Goal: Book appointment/travel/reservation

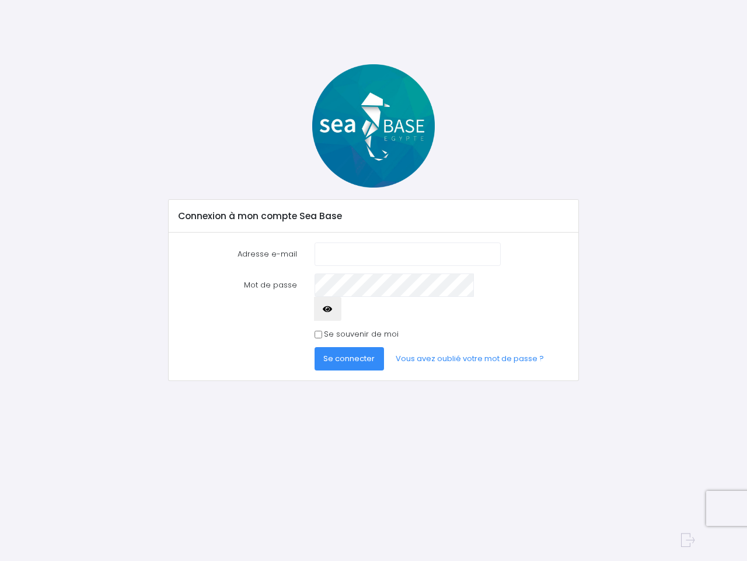
click at [441, 253] on input "Adresse e-mail" at bounding box center [408, 253] width 186 height 23
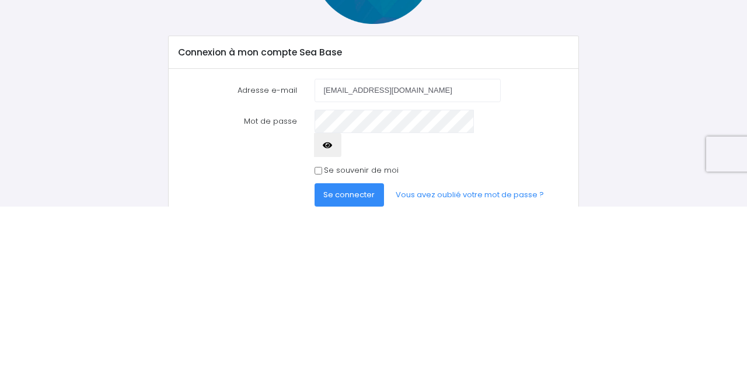
type input "jeromekupczak@gmail.com"
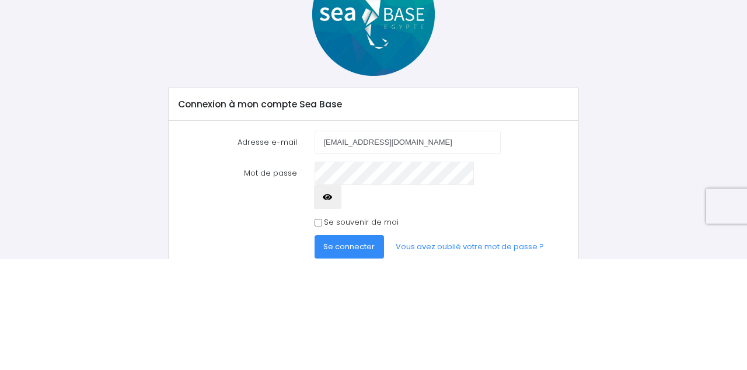
click at [342, 297] on button "button" at bounding box center [328, 308] width 28 height 23
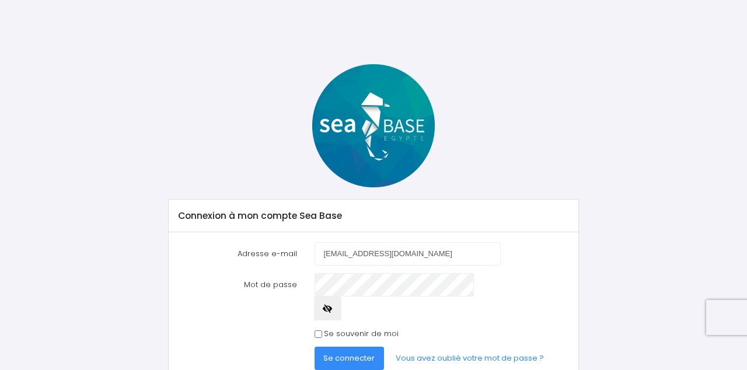
click at [373, 353] on span "Se connecter" at bounding box center [348, 358] width 51 height 11
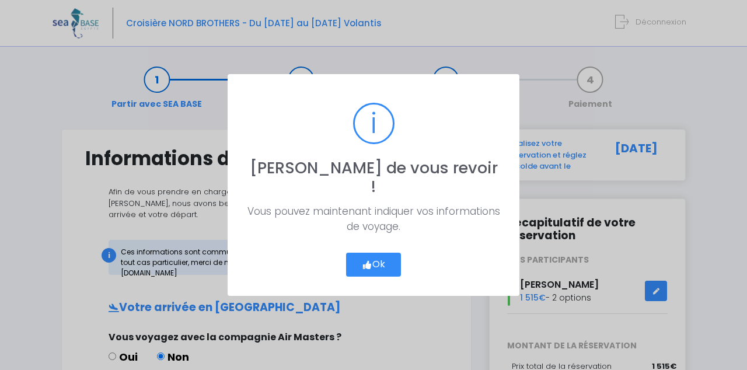
click at [384, 255] on button "Ok" at bounding box center [373, 265] width 55 height 25
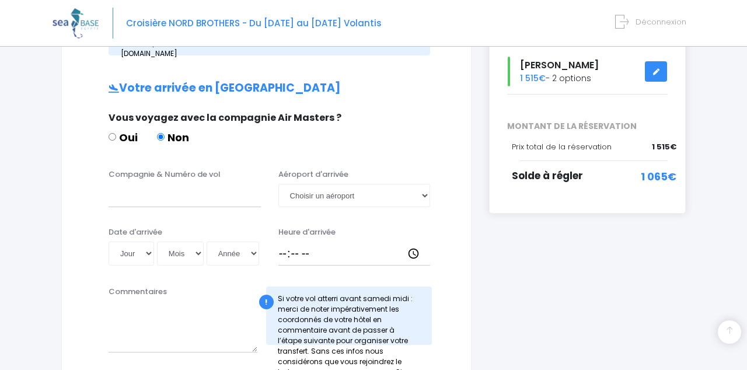
scroll to position [194, 0]
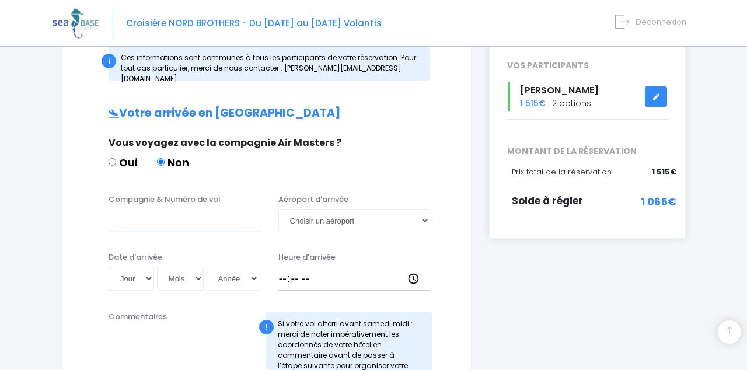
click at [110, 210] on input "Compagnie & Numéro de vol" at bounding box center [185, 220] width 152 height 23
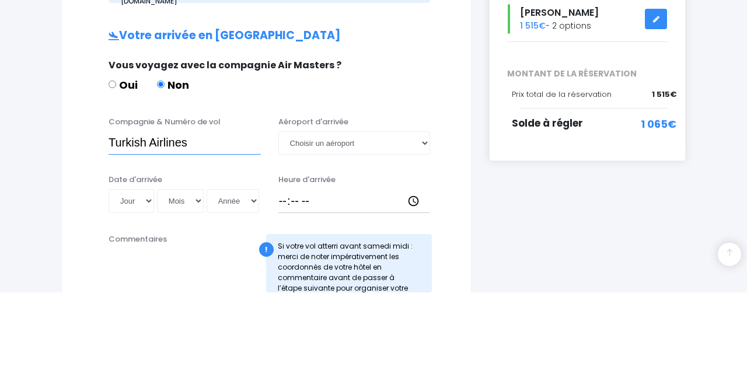
type input "Turkish Airlines"
click at [311, 209] on select "Choisir un aéroport Hurghada Marsa Alam" at bounding box center [355, 220] width 152 height 23
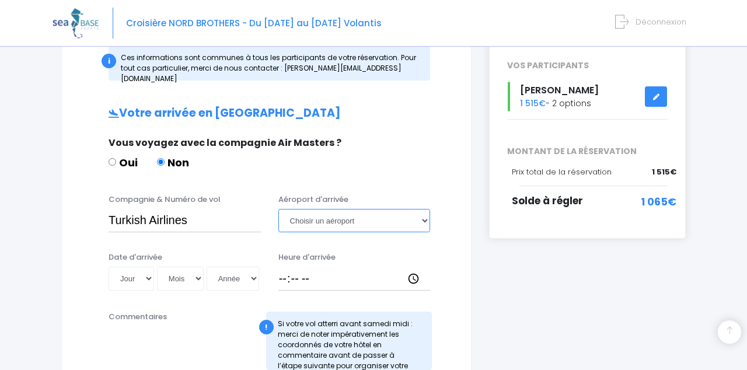
select select "Hurghada"
click at [130, 267] on select "Jour 01 02 03 04 05 06 07 08 09 10 11 12 13 14 15 16 17 18 19 20 21 22 23 24 25…" at bounding box center [132, 278] width 46 height 23
select select "08"
click at [179, 267] on select "Mois 01 02 03 04 05 06 07 08 09 10 11 12" at bounding box center [180, 278] width 47 height 23
select select "11"
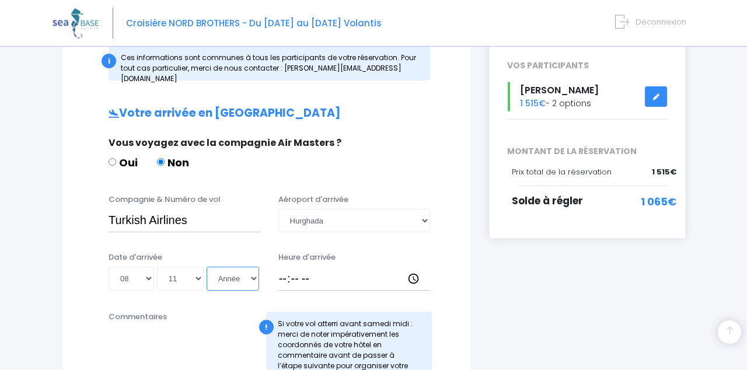
click at [231, 269] on select "Année 2045 2044 2043 2042 2041 2040 2039 2038 2037 2036 2035 2034 2033 2032 203…" at bounding box center [233, 278] width 53 height 23
select select "2025"
type input "2025-11-08"
click at [308, 269] on input "Heure d'arrivée" at bounding box center [355, 278] width 152 height 23
click at [299, 273] on input "Heure d'arrivée" at bounding box center [355, 278] width 152 height 23
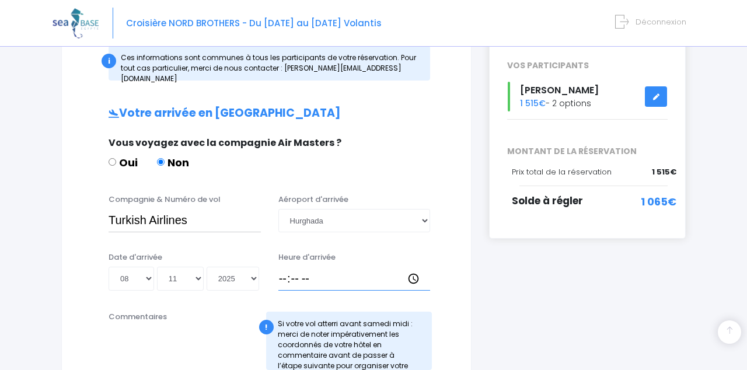
click at [392, 267] on input "Heure d'arrivée" at bounding box center [355, 278] width 152 height 23
type input "03:45"
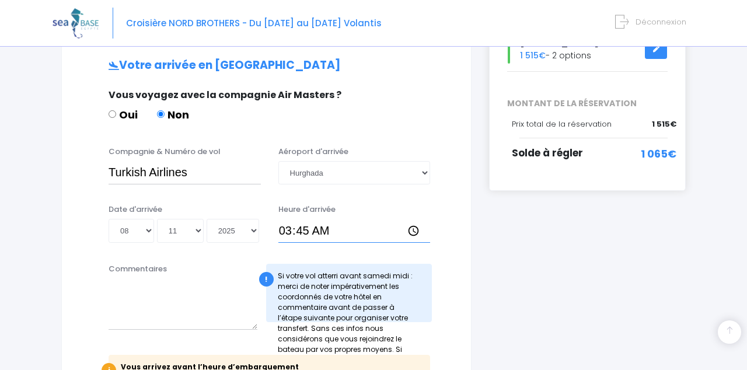
scroll to position [238, 0]
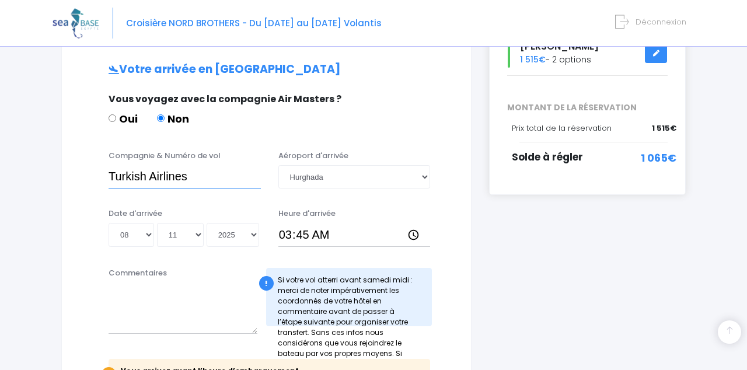
click at [214, 167] on input "Turkish Airlines" at bounding box center [185, 176] width 152 height 23
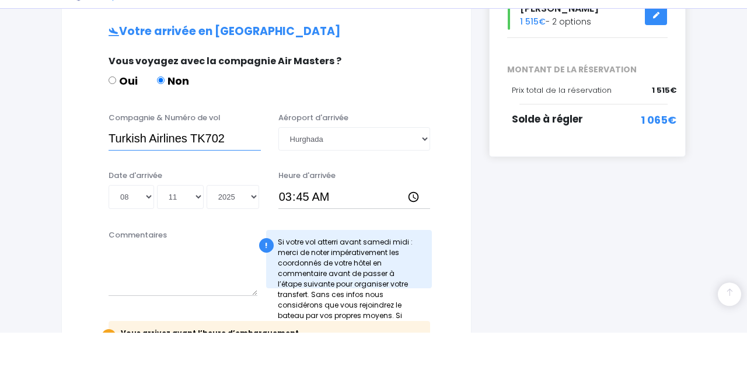
click at [122, 165] on input "Turkish Airlines TK702" at bounding box center [185, 176] width 152 height 23
click at [123, 165] on input "Turkish Airlines TK702" at bounding box center [185, 176] width 152 height 23
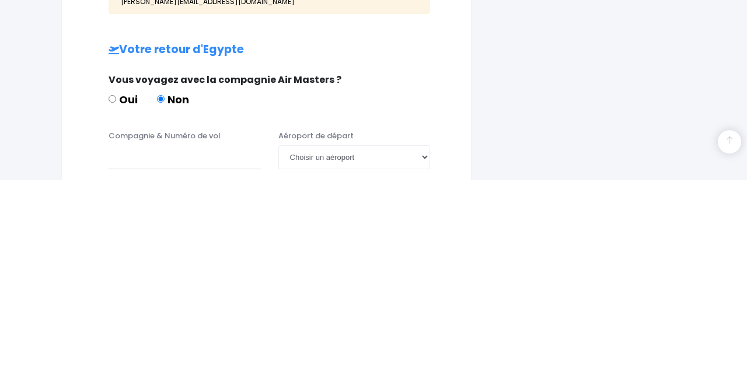
scroll to position [450, 0]
type input "Turkish Airlines TK702"
click at [117, 337] on input "Compagnie & Numéro de vol" at bounding box center [185, 346] width 152 height 23
click at [118, 339] on input "Compagnie & Numéro de vol" at bounding box center [185, 346] width 152 height 23
paste input "Turkish Airlines TK702"
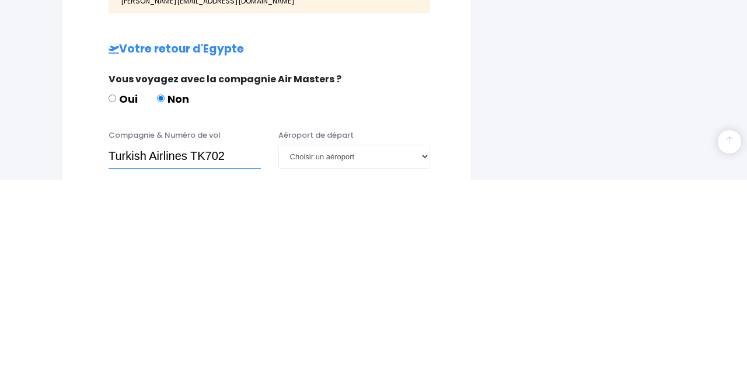
click at [228, 337] on input "Turkish Airlines TK702" at bounding box center [185, 346] width 152 height 23
type input "Turkish Airlines TK703"
click at [308, 337] on select "Choisir un aéroport Hurghada Marsa Alam" at bounding box center [355, 346] width 152 height 23
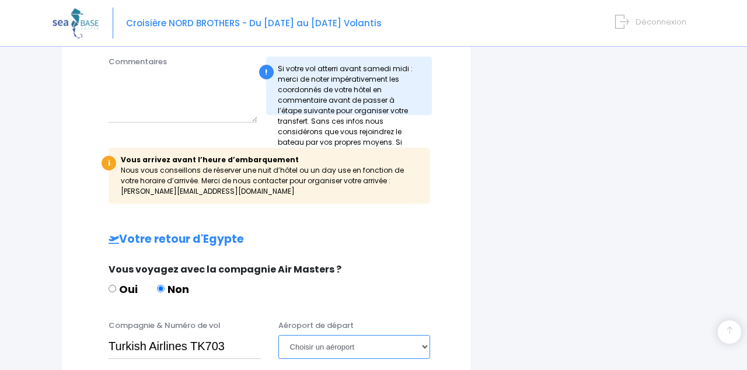
select select "Hurghada"
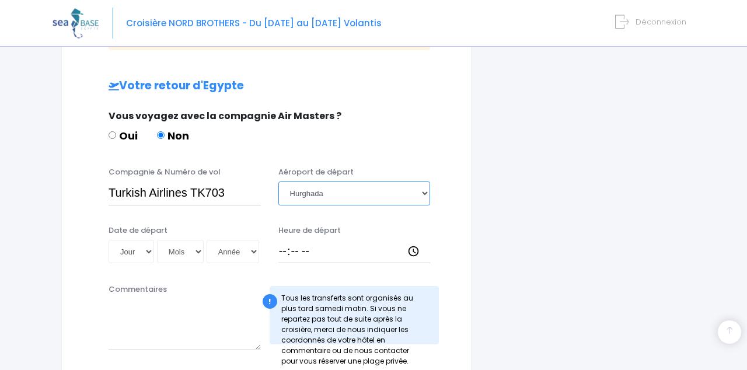
scroll to position [604, 0]
click at [124, 239] on select "Jour 01 02 03 04 05 06 07 08 09 10 11 12 13 14 15 16 17 18 19 20 21 22 23 24 25…" at bounding box center [132, 250] width 46 height 23
select select "16"
click at [175, 239] on select "Mois 01 02 03 04 05 06 07 08 09 10 11 12" at bounding box center [180, 250] width 47 height 23
select select "11"
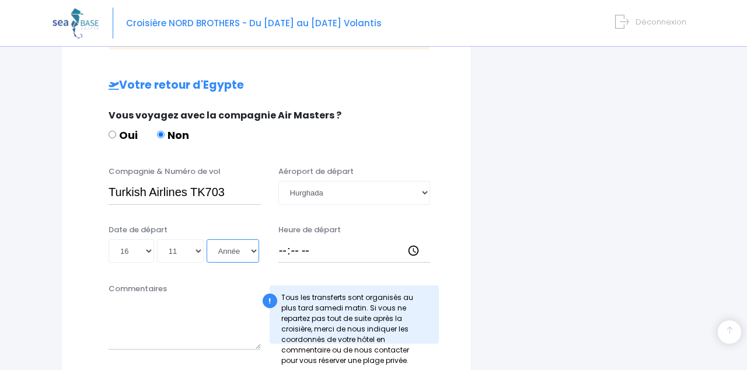
click at [227, 239] on select "Année 2045 2044 2043 2042 2041 2040 2039 2038 2037 2036 2035 2034 2033 2032 203…" at bounding box center [233, 250] width 53 height 23
select select "2025"
type input "2025-11-16"
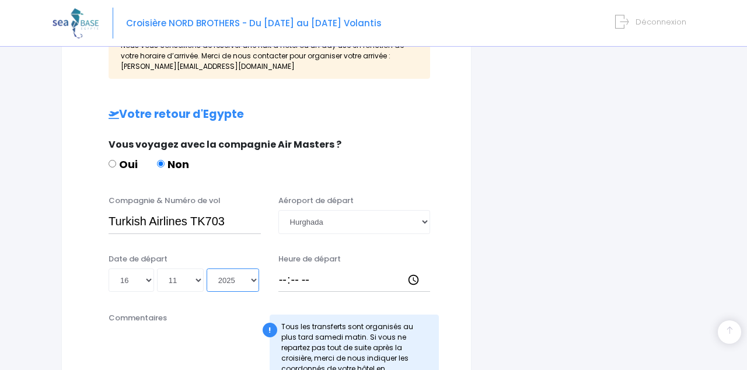
scroll to position [642, 0]
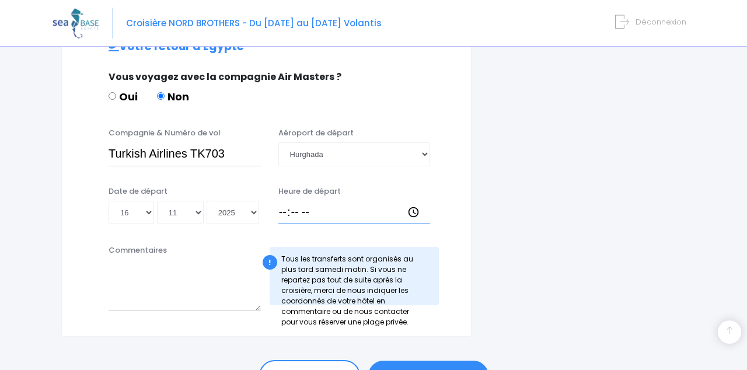
click at [309, 201] on input "Heure de départ" at bounding box center [355, 212] width 152 height 23
type input "05:15"
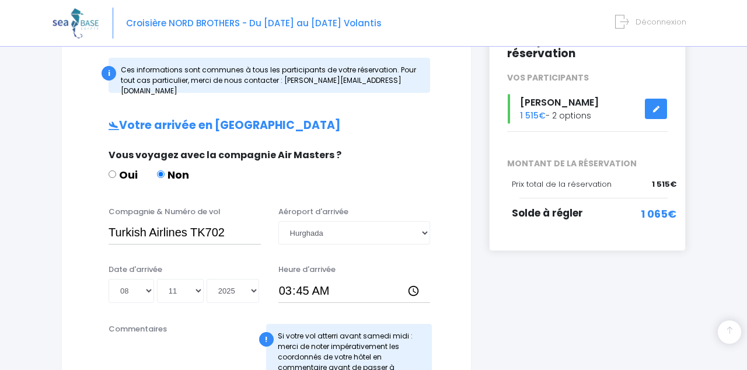
scroll to position [182, 0]
click at [659, 111] on link at bounding box center [656, 109] width 22 height 20
click at [656, 111] on link at bounding box center [656, 109] width 22 height 20
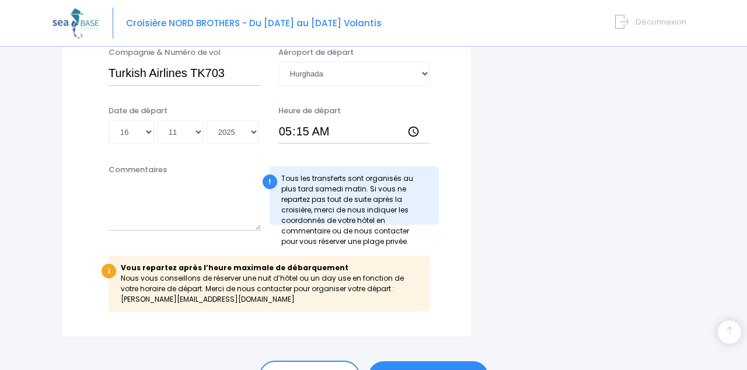
click at [454, 363] on link "ÉTAPE SUIVANTE" at bounding box center [428, 376] width 120 height 30
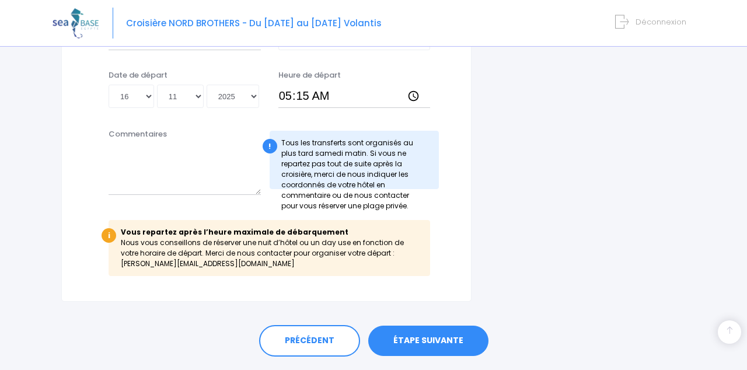
scroll to position [765, 0]
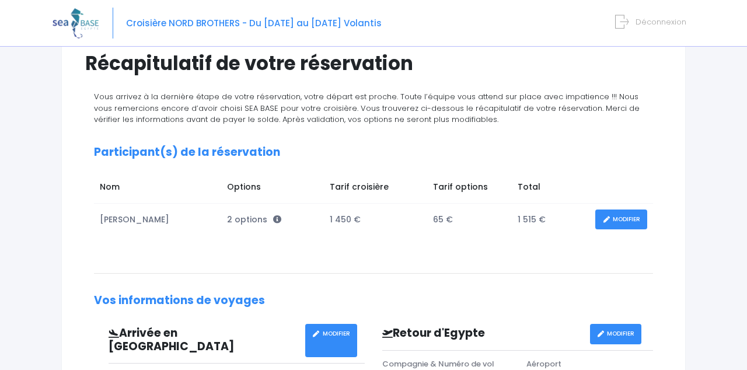
scroll to position [97, 0]
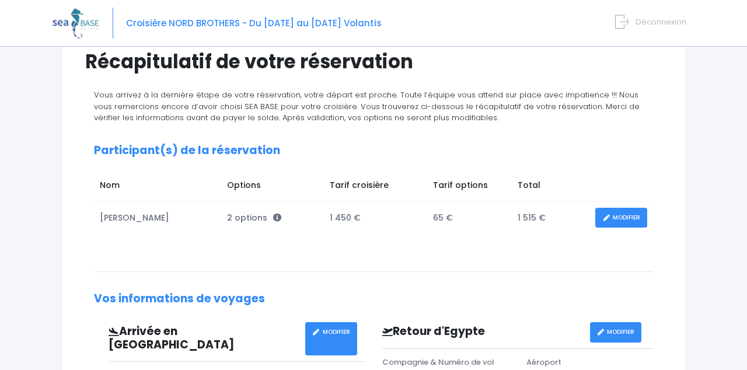
click at [273, 215] on icon at bounding box center [277, 218] width 8 height 8
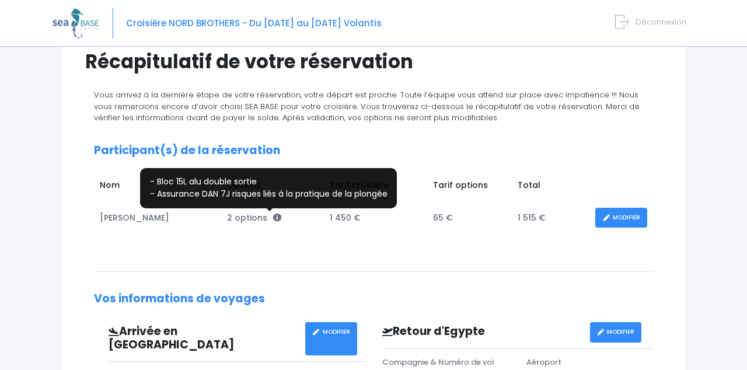
click at [635, 220] on link "MODIFIER" at bounding box center [622, 218] width 52 height 20
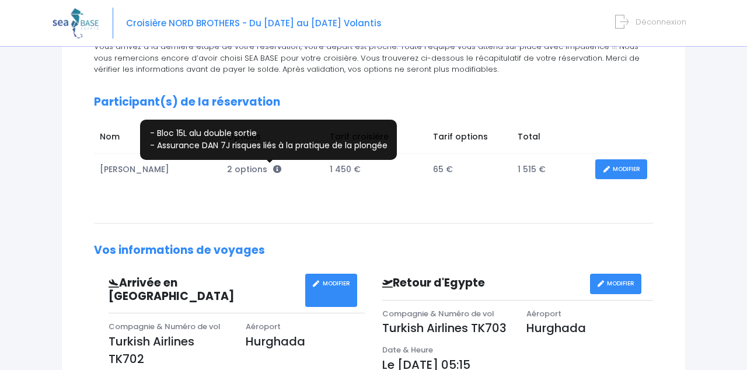
scroll to position [152, 0]
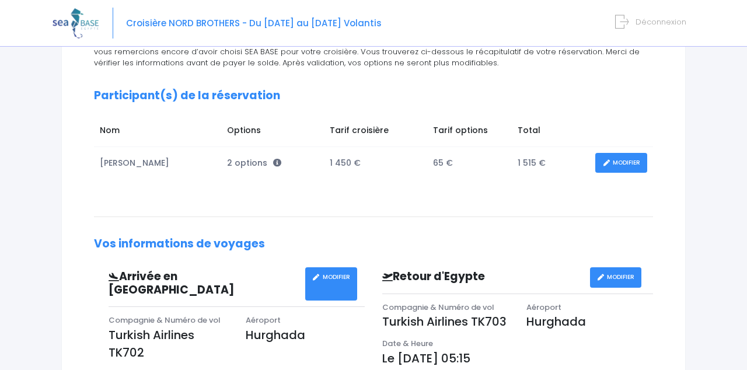
click at [623, 163] on link "MODIFIER" at bounding box center [622, 163] width 52 height 20
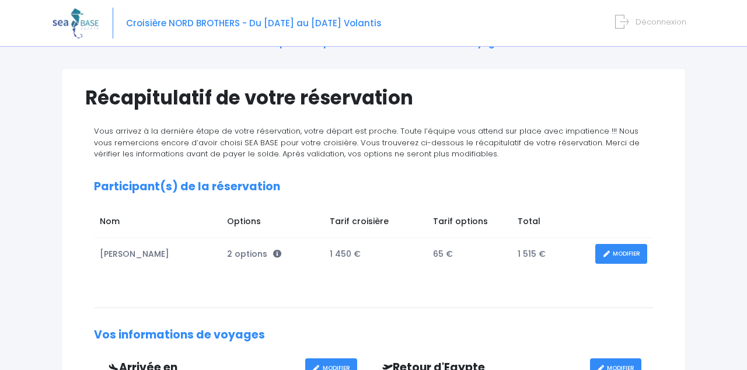
scroll to position [36, 0]
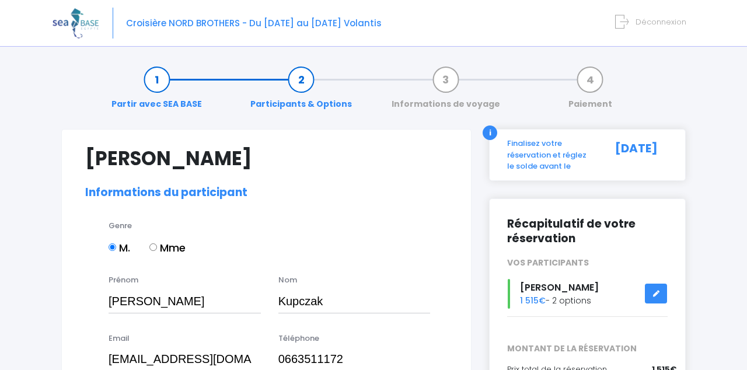
select select "N3"
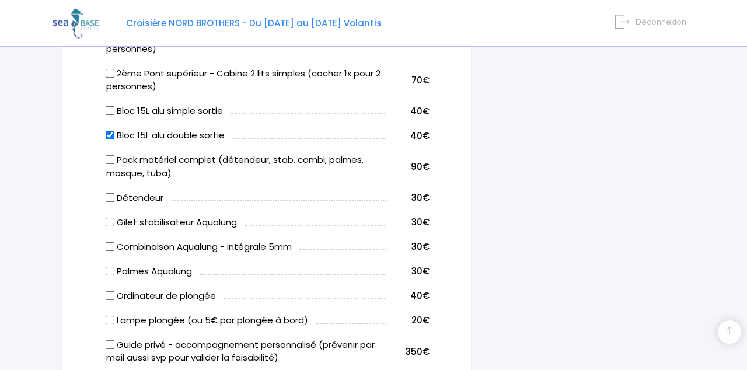
scroll to position [759, 0]
click at [106, 248] on input "Combinaison Aqualung - intégrale 5mm" at bounding box center [110, 246] width 9 height 9
checkbox input "true"
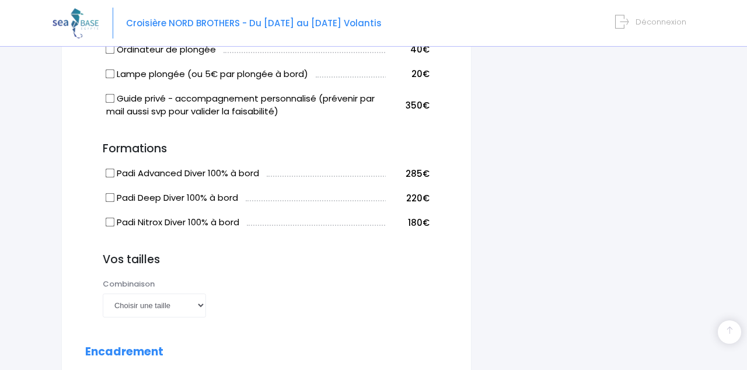
scroll to position [1007, 0]
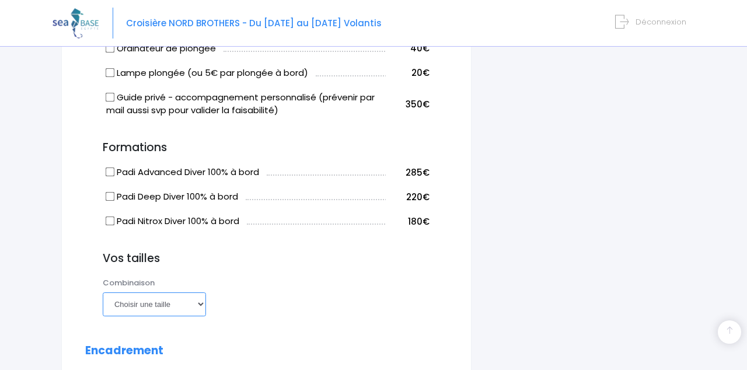
click at [168, 300] on select "Choisir une taille XS S M ML L XL XXL" at bounding box center [154, 304] width 103 height 23
select select "L"
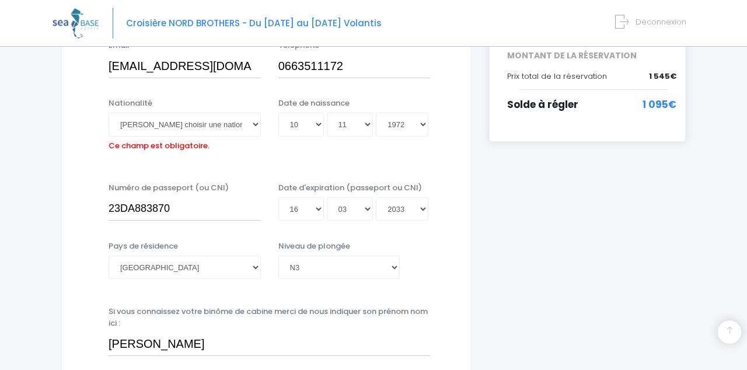
scroll to position [288, 0]
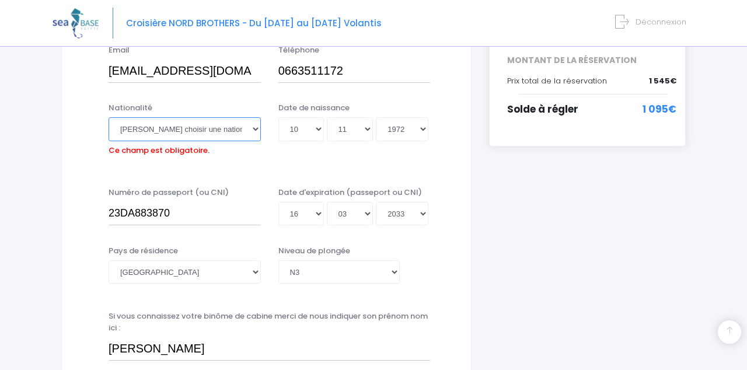
click at [214, 131] on select "Veuillez choisir une nationalité Afghane Albanaise Algerienne Allemande America…" at bounding box center [185, 128] width 152 height 23
select select "Française"
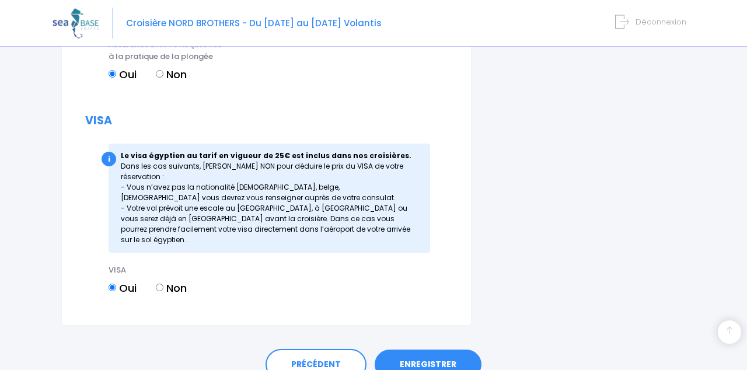
scroll to position [1587, 0]
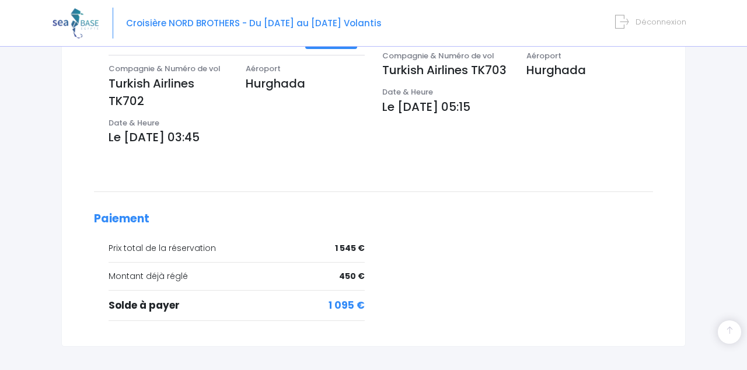
scroll to position [411, 0]
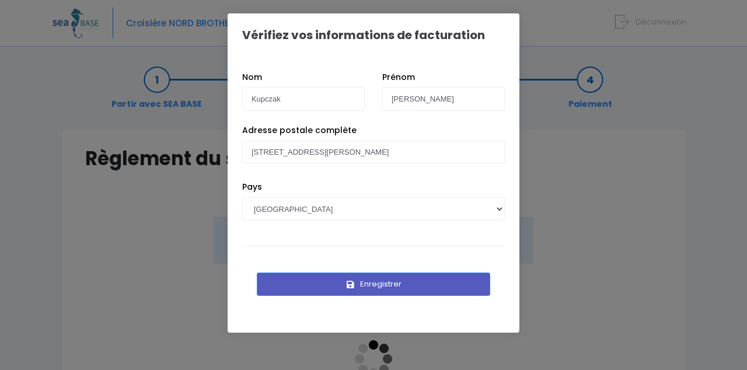
click at [448, 281] on button "Enregistrer" at bounding box center [374, 284] width 234 height 23
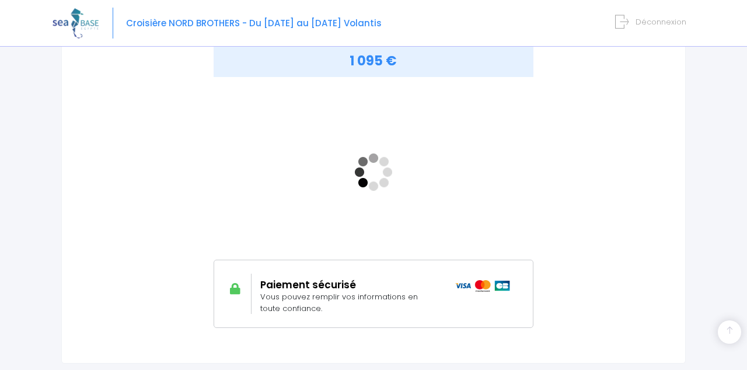
scroll to position [242, 0]
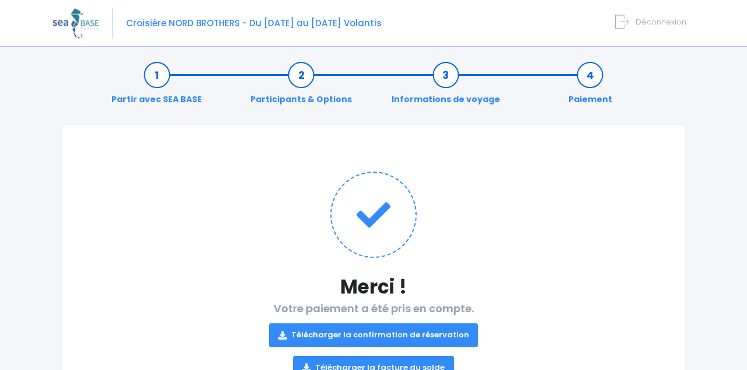
scroll to position [13, 0]
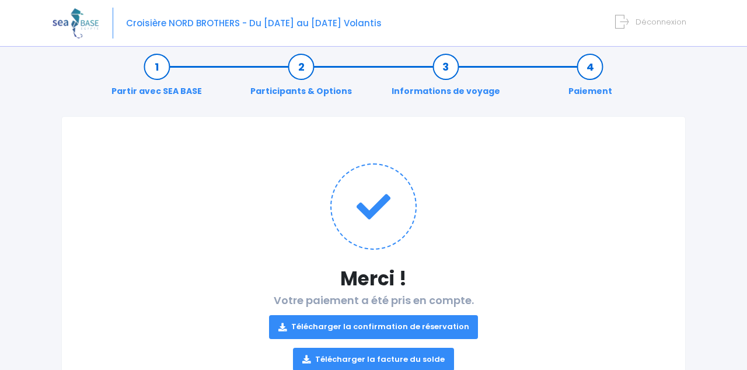
click at [327, 332] on link "Télécharger la confirmation de réservation" at bounding box center [374, 326] width 210 height 23
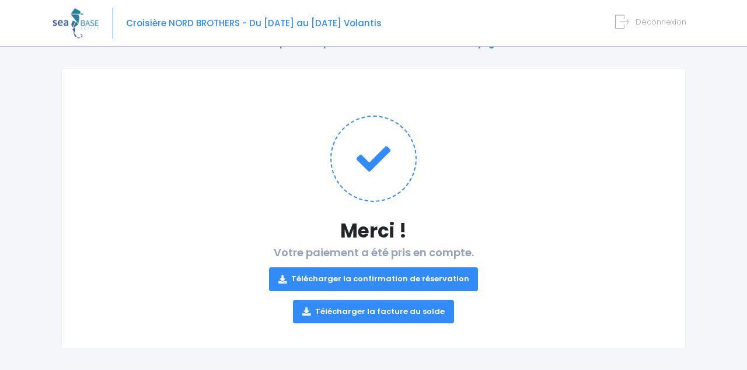
click at [191, 259] on p "Télécharger la confirmation de réservation Télécharger la facture du solde" at bounding box center [373, 291] width 577 height 65
click at [203, 320] on p "Télécharger la confirmation de réservation Télécharger la facture du solde" at bounding box center [373, 291] width 577 height 65
click at [342, 310] on link "Télécharger la facture du solde" at bounding box center [373, 311] width 161 height 23
click at [168, 264] on p "Télécharger la confirmation de réservation Télécharger la facture du solde" at bounding box center [373, 291] width 577 height 65
click at [190, 262] on p "Télécharger la confirmation de réservation Télécharger la facture du solde" at bounding box center [373, 291] width 577 height 65
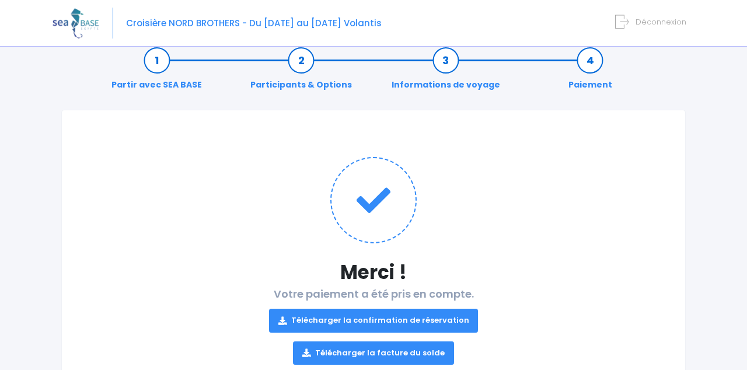
scroll to position [13, 0]
